Goal: Information Seeking & Learning: Check status

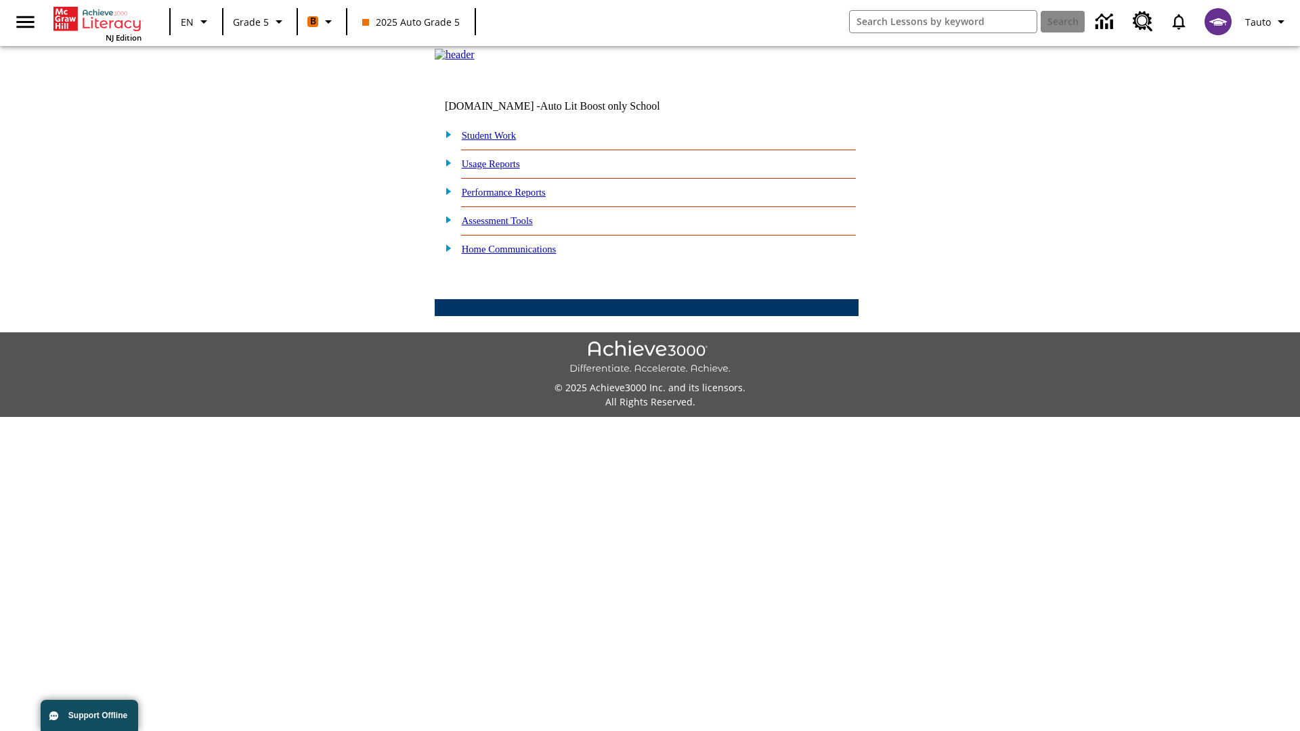
click at [518, 198] on link "Performance Reports" at bounding box center [504, 192] width 84 height 11
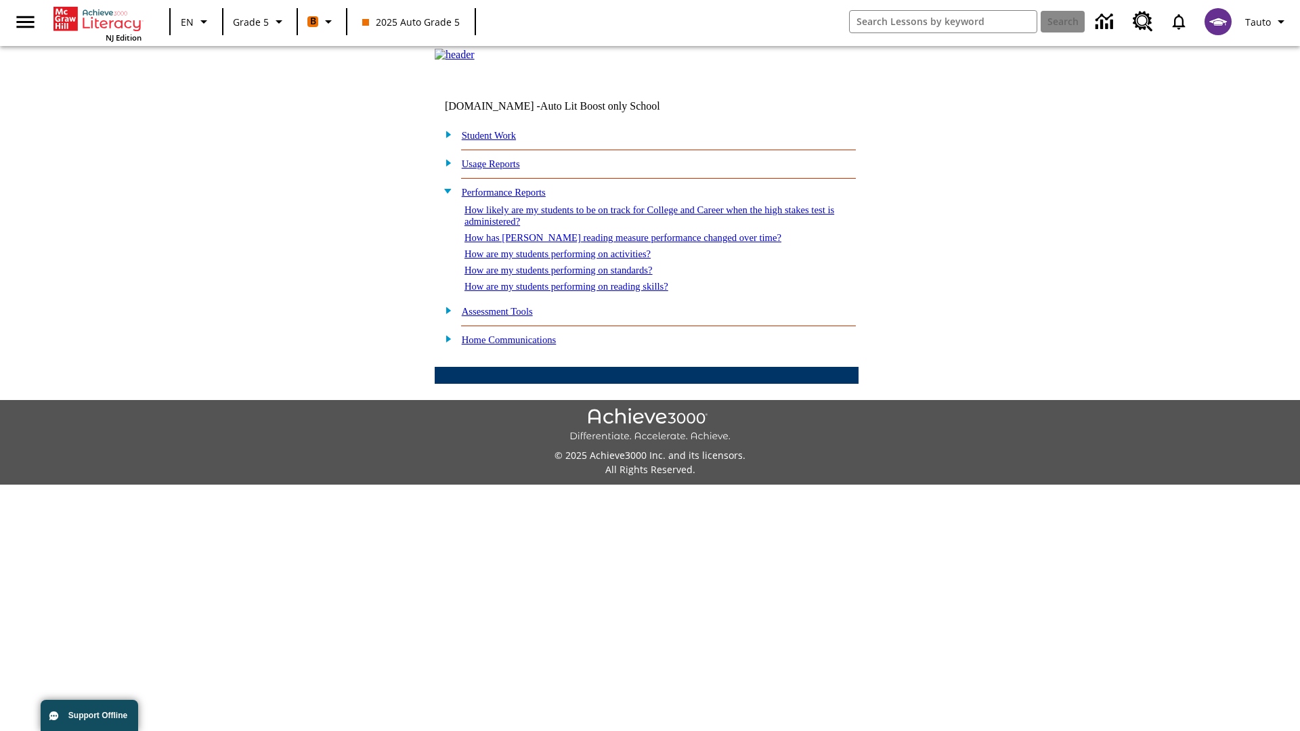
click at [625, 227] on link "How likely are my students to be on track for College and Career when the high …" at bounding box center [650, 216] width 370 height 22
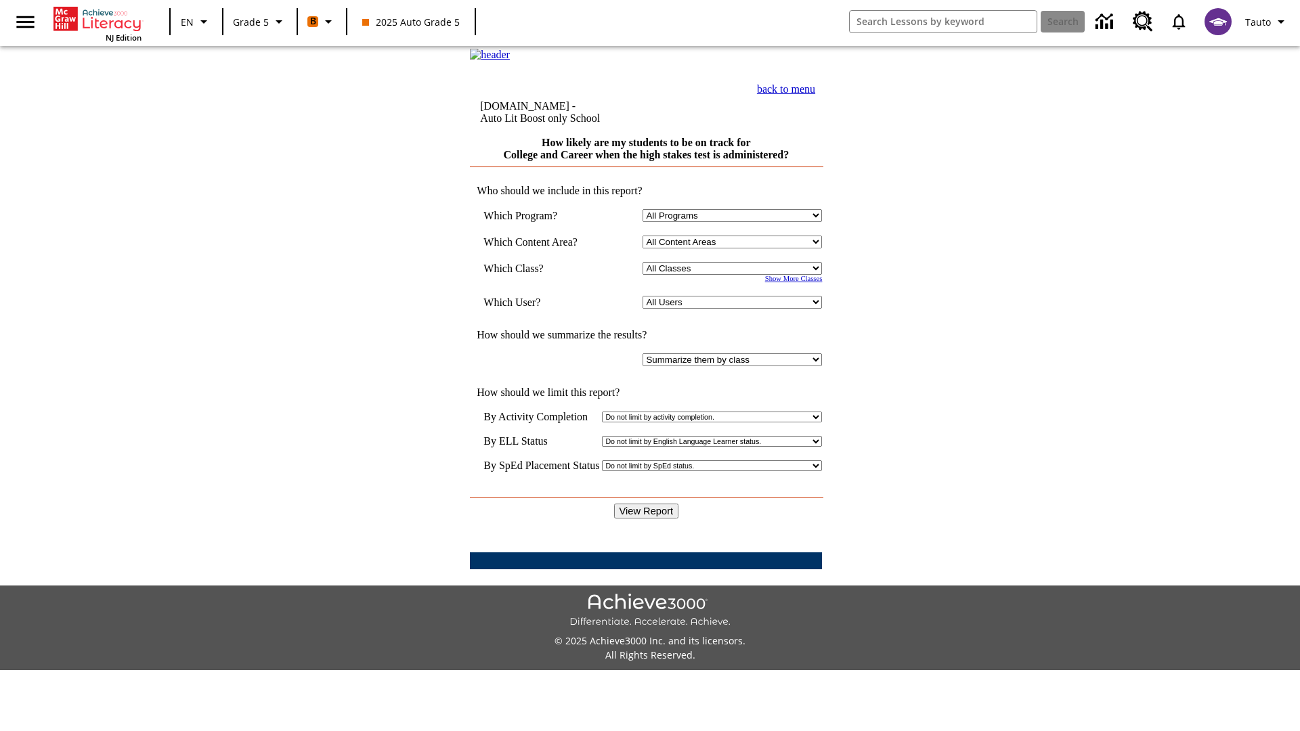
select select "11133131"
